Goal: Task Accomplishment & Management: Complete application form

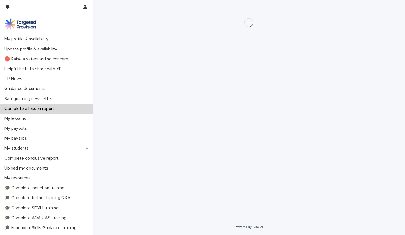
click at [43, 108] on p "Complete a lesson report" at bounding box center [30, 108] width 57 height 5
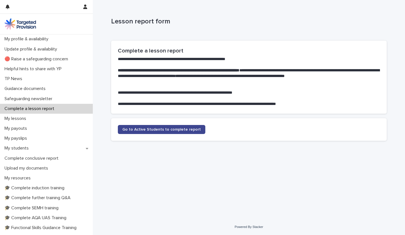
click at [127, 126] on link "Go to Active Students to complete report" at bounding box center [162, 129] width 88 height 9
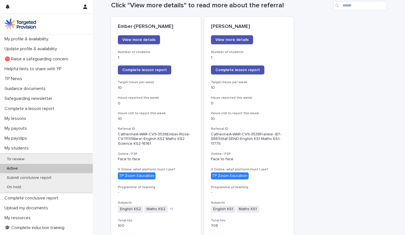
scroll to position [74, 0]
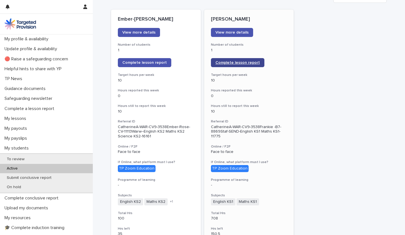
click at [228, 61] on span "Complete lesson report" at bounding box center [238, 63] width 44 height 4
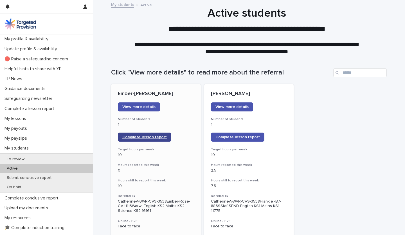
click at [132, 138] on span "Complete lesson report" at bounding box center [144, 137] width 44 height 4
